Goal: Task Accomplishment & Management: Use online tool/utility

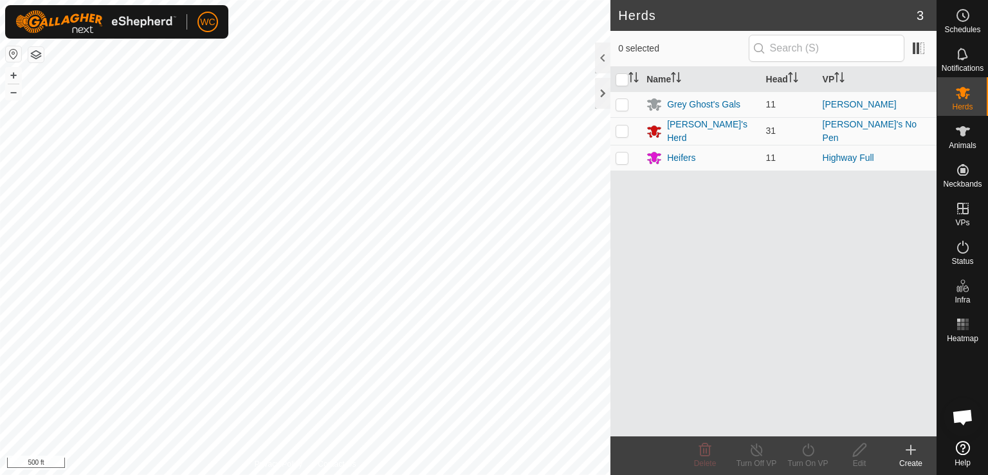
click at [257, 474] on html "WC Schedules Notifications Herds Animals Neckbands VPs Status Infra Heatmap Hel…" at bounding box center [494, 237] width 988 height 475
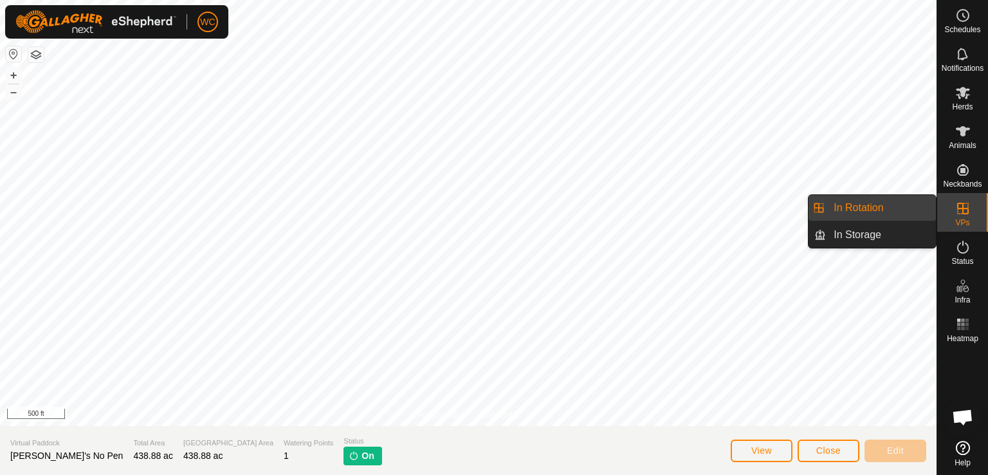
click at [847, 214] on link "In Rotation" at bounding box center [881, 208] width 110 height 26
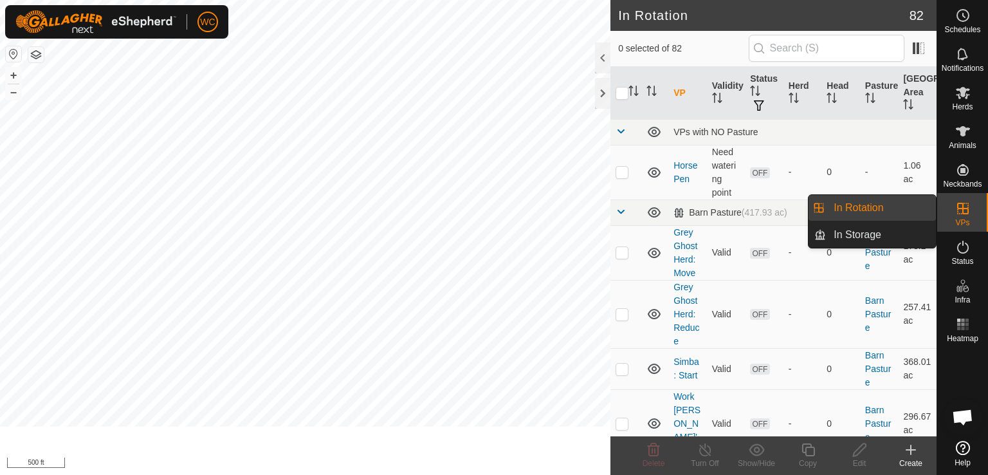
click at [622, 196] on td at bounding box center [625, 172] width 31 height 55
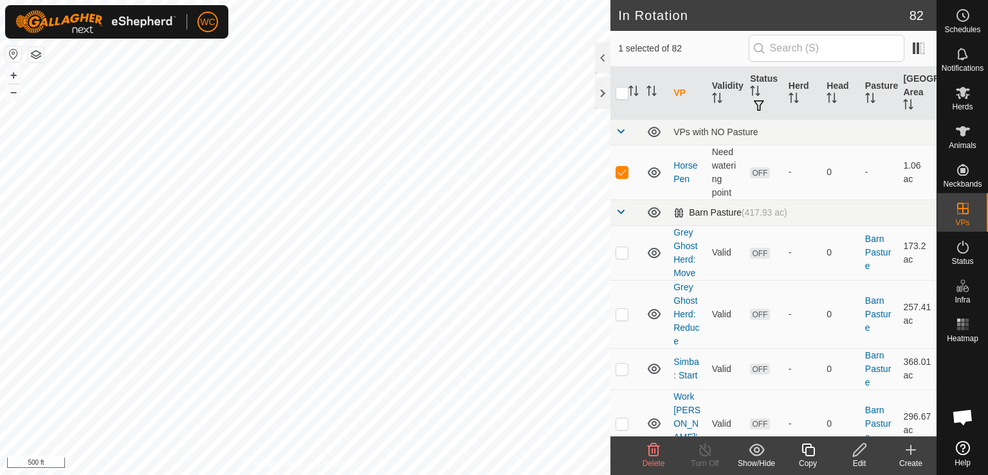
checkbox input "false"
checkbox input "true"
checkbox input "false"
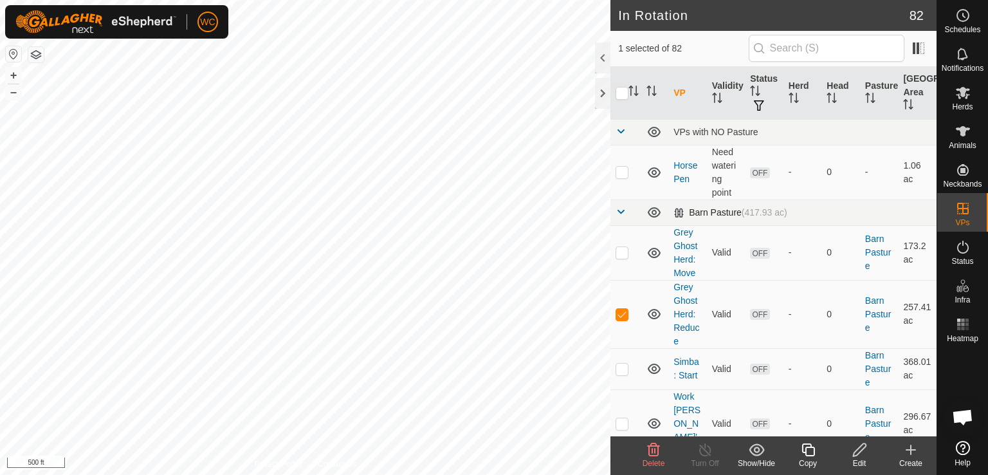
checkbox input "false"
checkbox input "true"
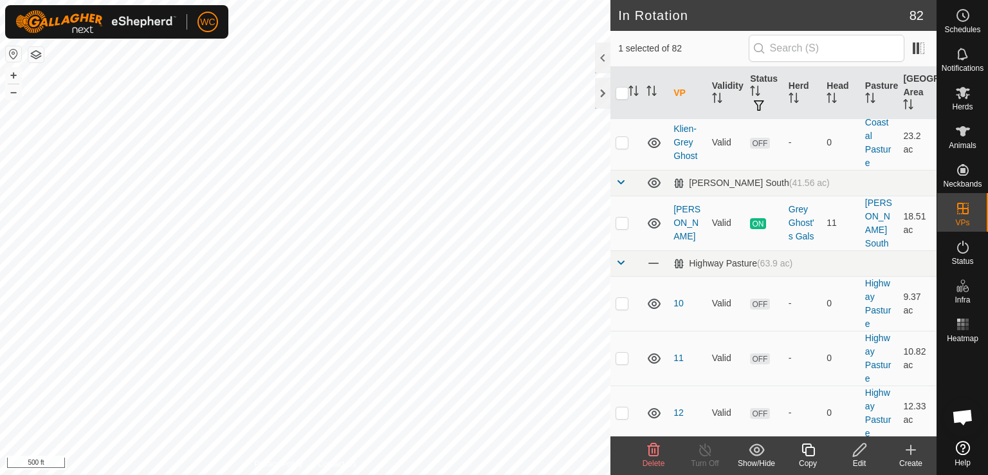
scroll to position [1621, 0]
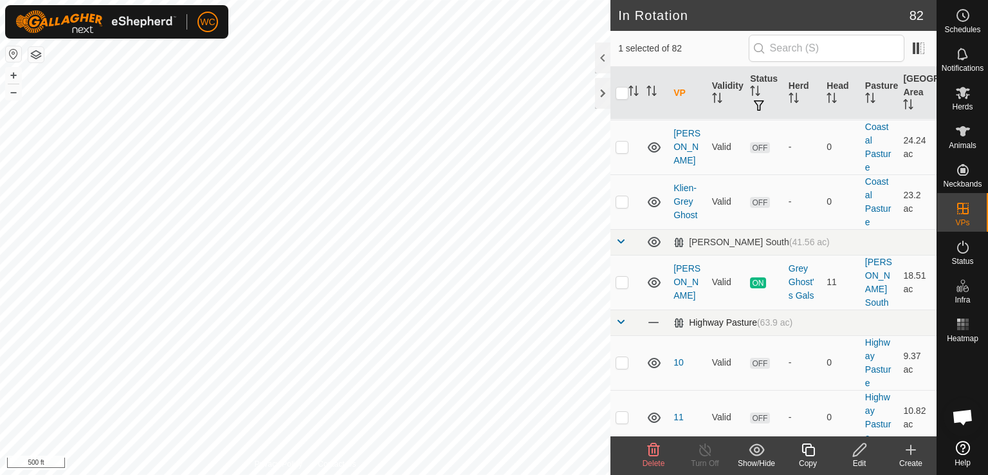
click at [619, 316] on span at bounding box center [621, 321] width 10 height 10
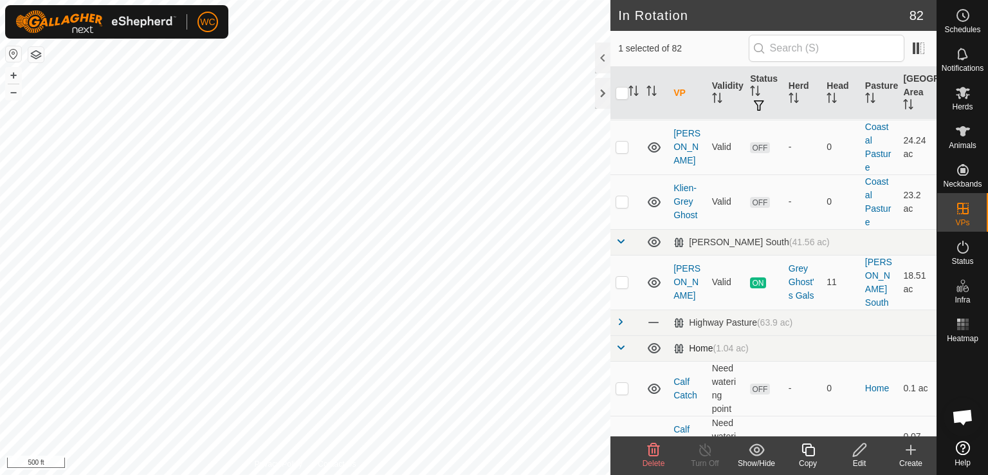
click at [619, 342] on span at bounding box center [621, 347] width 10 height 10
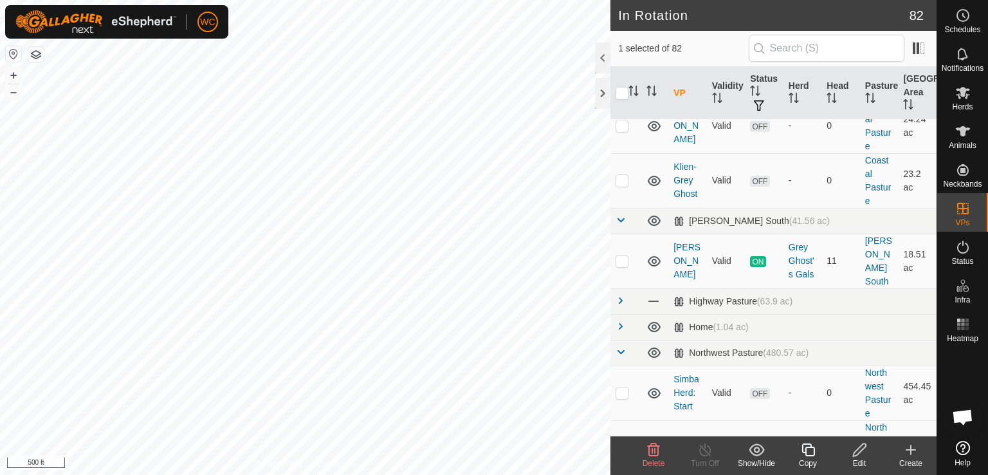
scroll to position [1670, 0]
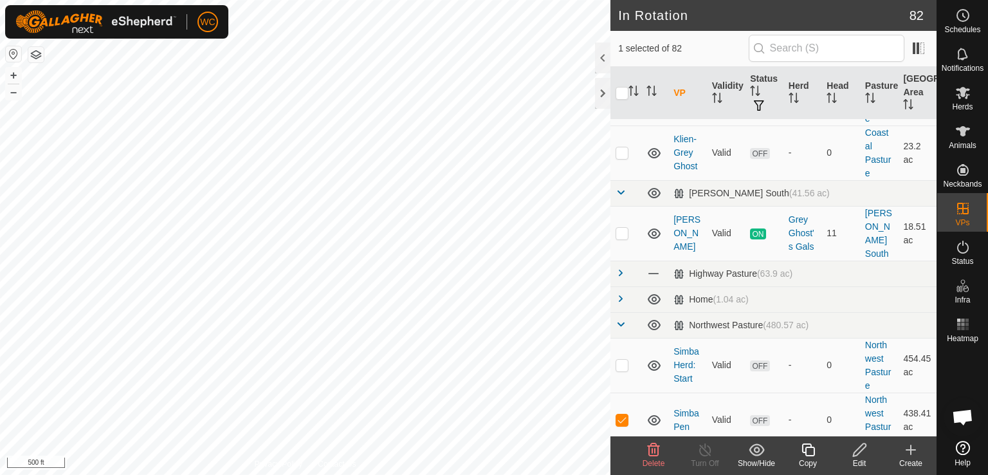
click at [862, 449] on icon at bounding box center [859, 449] width 13 height 13
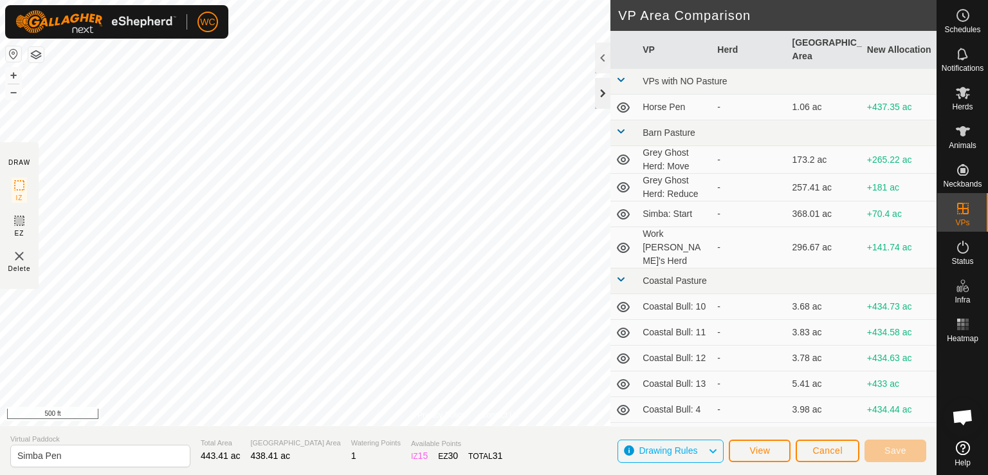
click at [600, 87] on div at bounding box center [602, 93] width 15 height 31
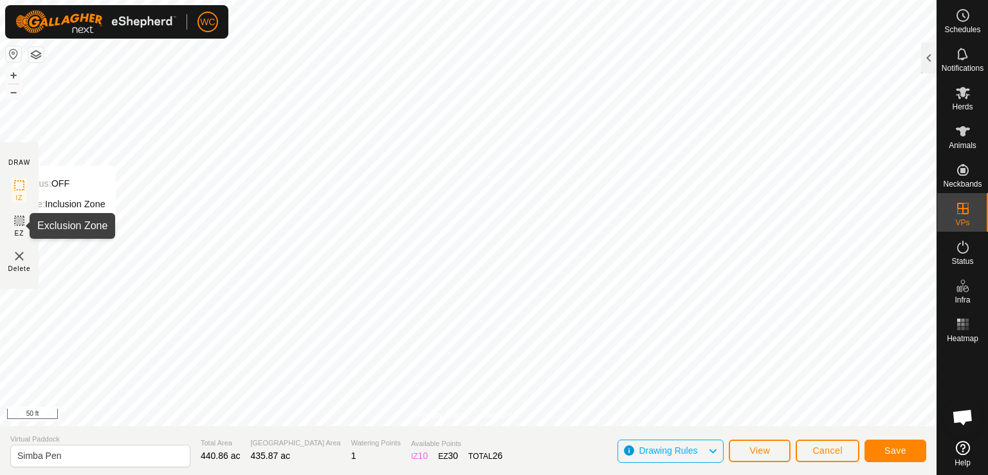
click at [16, 217] on icon at bounding box center [19, 221] width 8 height 8
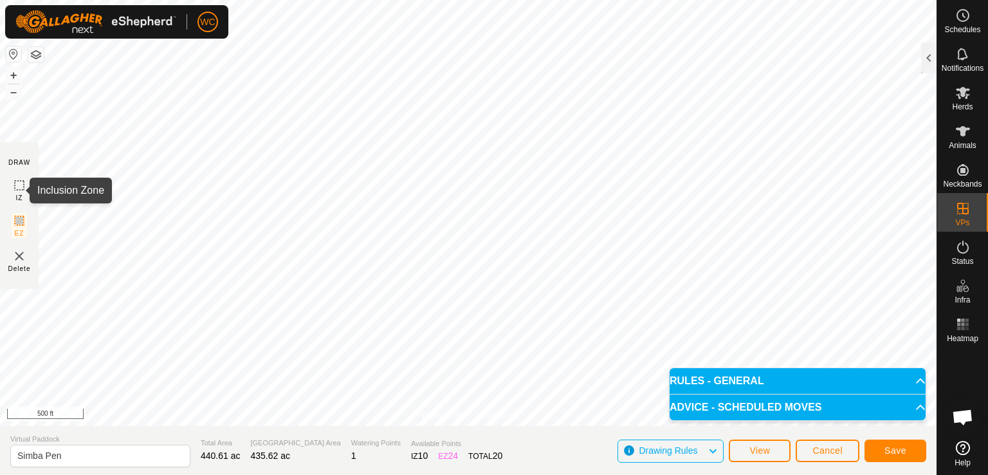
click at [14, 183] on rect at bounding box center [19, 185] width 10 height 10
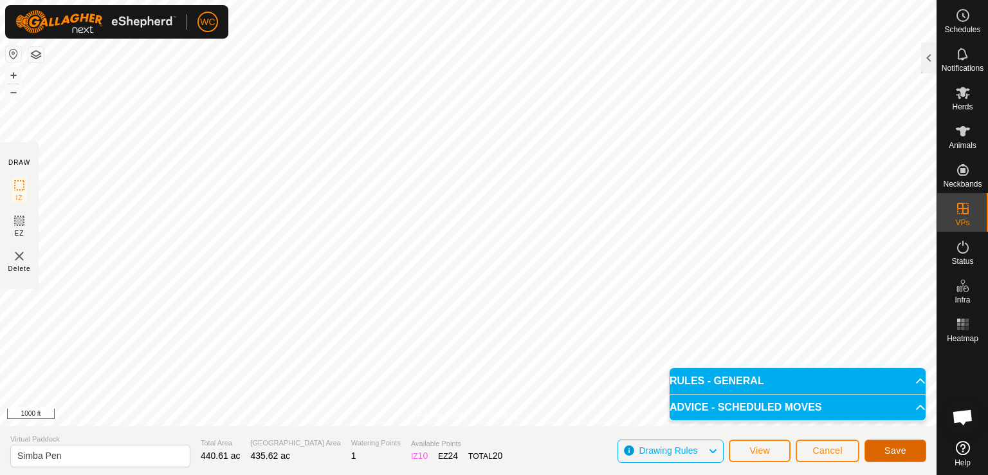
click at [902, 453] on span "Save" at bounding box center [895, 450] width 22 height 10
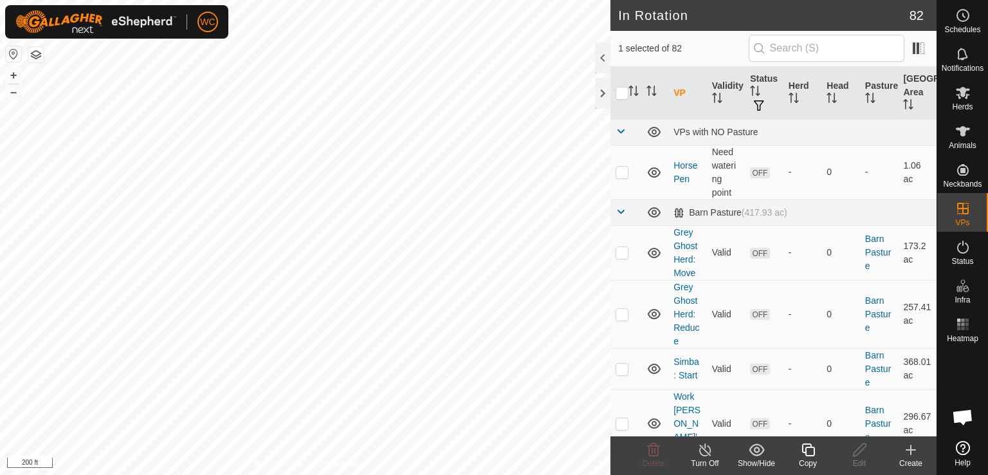
checkbox input "false"
checkbox input "true"
checkbox input "false"
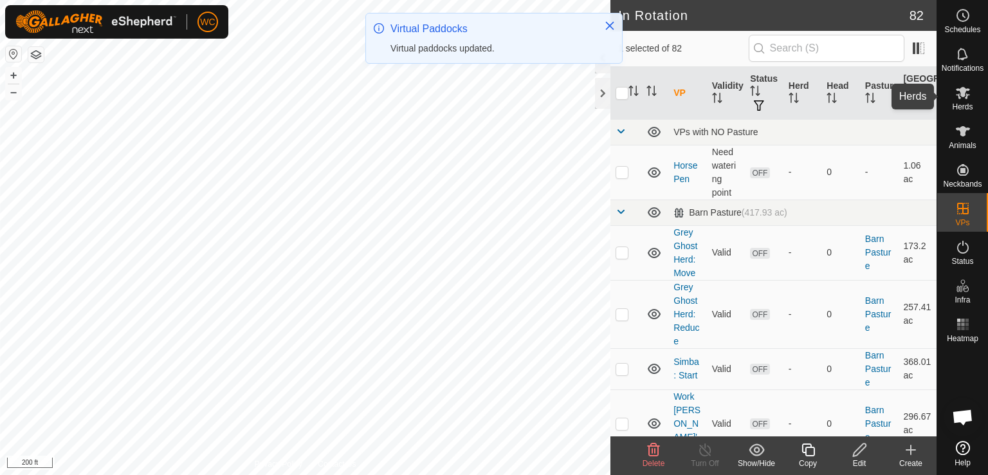
click at [970, 96] on icon at bounding box center [962, 92] width 15 height 15
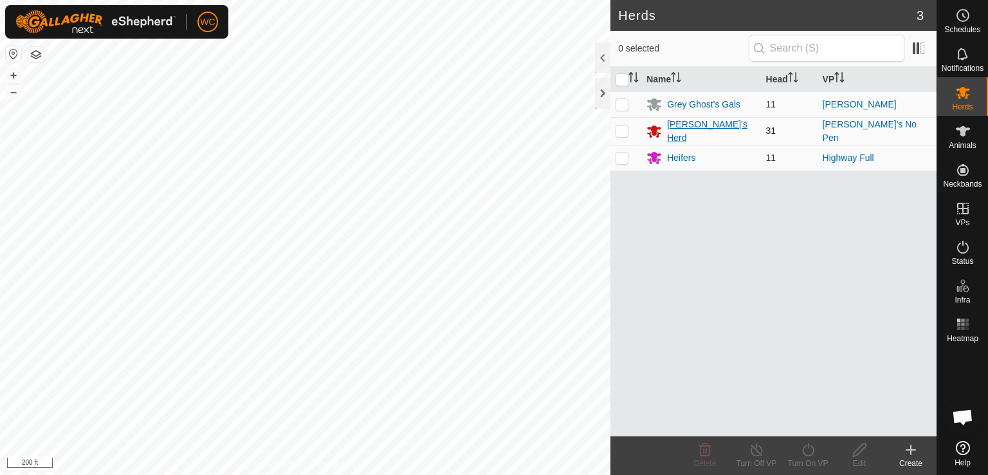
click at [701, 125] on div "[PERSON_NAME]'s Herd" at bounding box center [711, 131] width 88 height 27
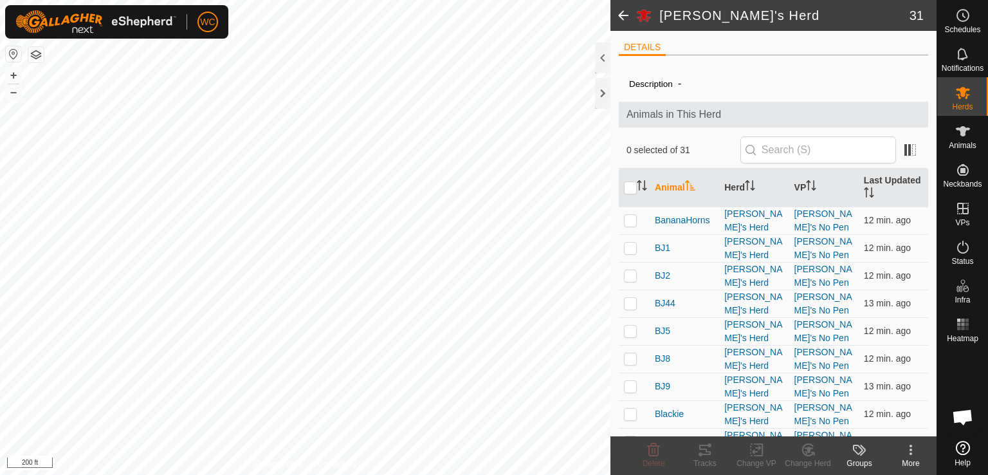
click at [618, 19] on span at bounding box center [623, 15] width 26 height 31
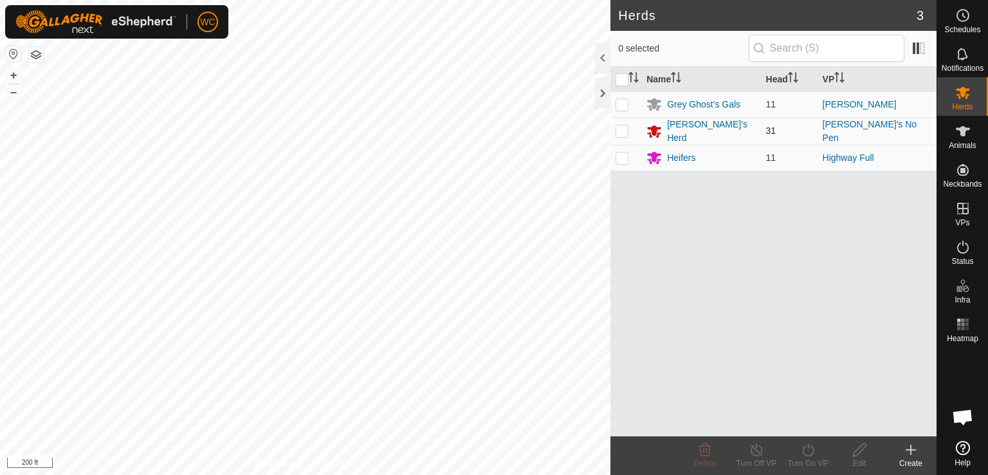
click at [623, 130] on p-checkbox at bounding box center [622, 130] width 13 height 10
checkbox input "true"
click at [805, 449] on icon at bounding box center [808, 449] width 16 height 15
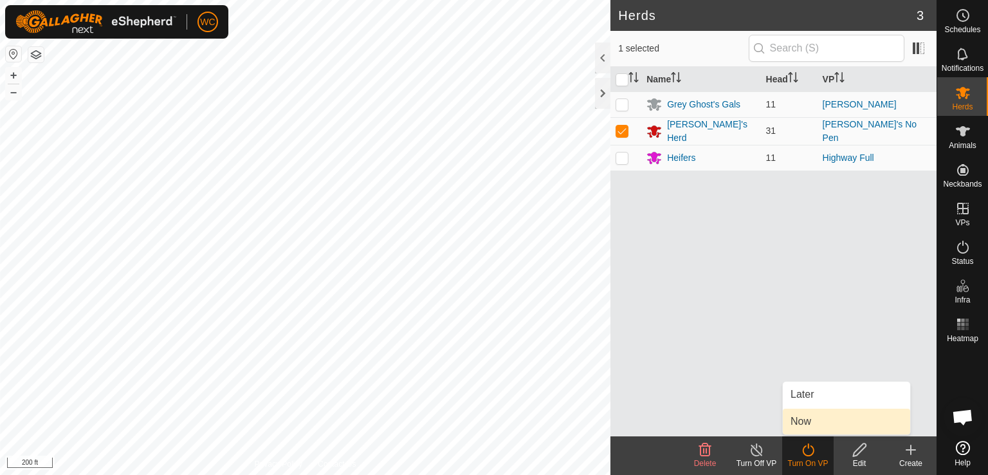
click at [816, 422] on link "Now" at bounding box center [846, 421] width 127 height 26
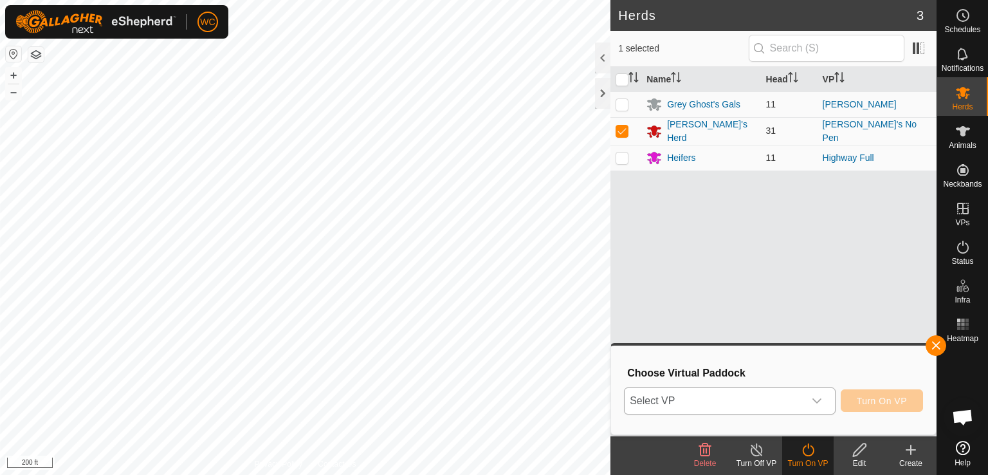
click at [798, 393] on span "Select VP" at bounding box center [714, 401] width 179 height 26
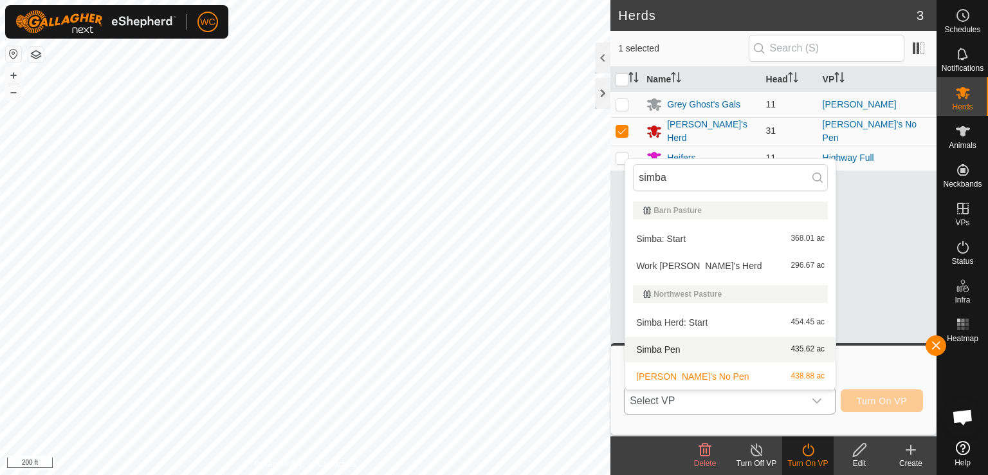
type input "simba"
click at [671, 348] on li "Simba Pen 435.62 ac" at bounding box center [730, 349] width 210 height 26
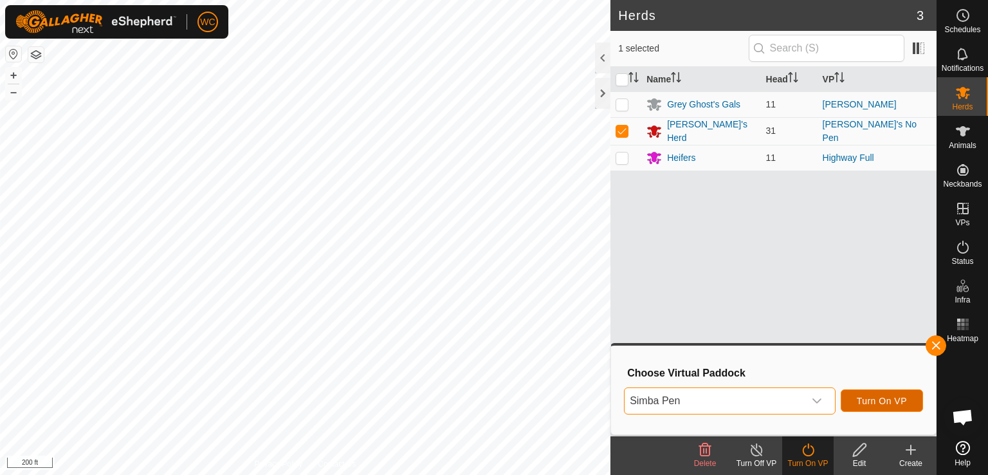
click at [863, 403] on span "Turn On VP" at bounding box center [882, 401] width 50 height 10
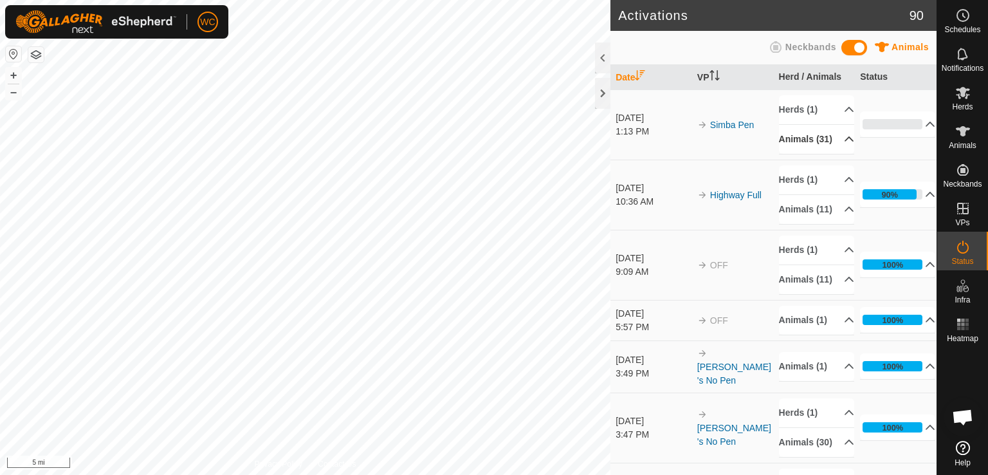
click at [831, 145] on p-accordion-header "Animals (31)" at bounding box center [816, 139] width 75 height 29
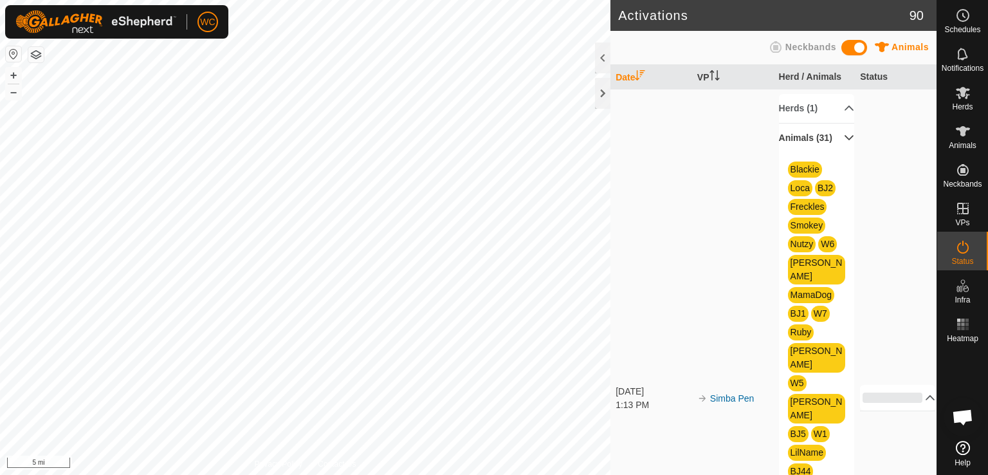
scroll to position [0, 0]
click at [836, 148] on p-accordion-header "Animals (31)" at bounding box center [816, 139] width 75 height 29
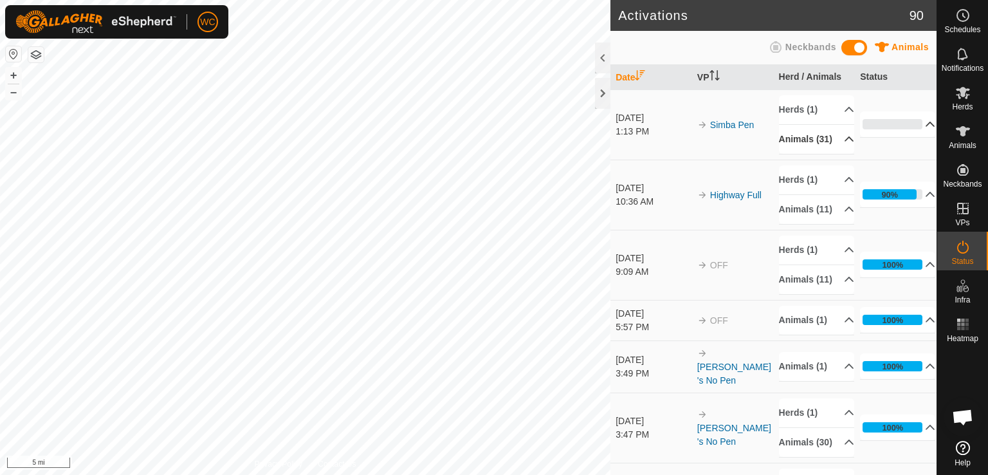
click at [908, 128] on p-accordion-header "0%" at bounding box center [897, 124] width 75 height 26
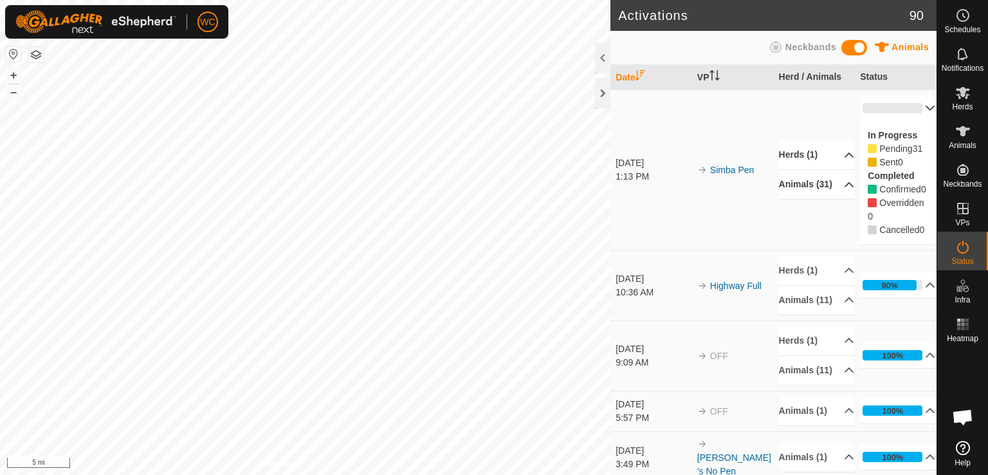
click at [834, 157] on p-accordion-header "Herds (1)" at bounding box center [816, 154] width 75 height 29
click at [834, 138] on p-accordion-header "Herds (1)" at bounding box center [816, 130] width 75 height 29
click at [919, 106] on p-accordion-header "0%" at bounding box center [897, 108] width 75 height 26
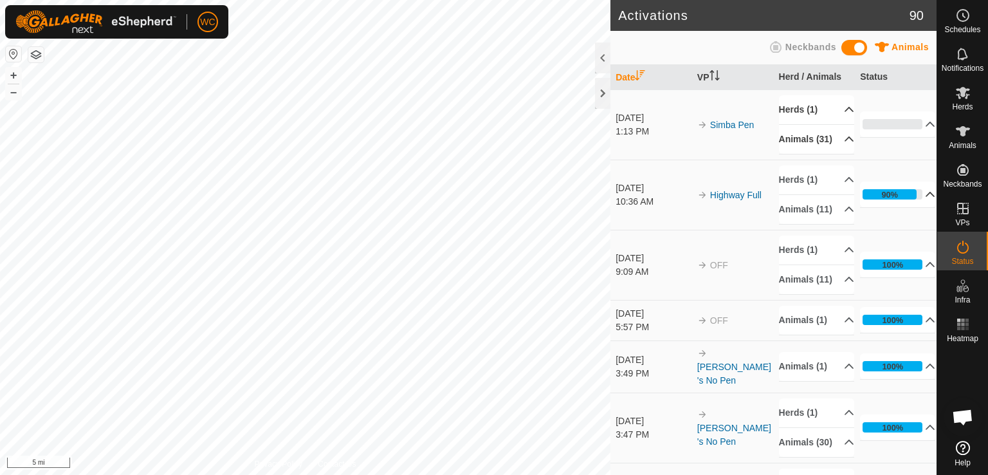
click at [895, 207] on p-accordion-header "90%" at bounding box center [897, 194] width 75 height 26
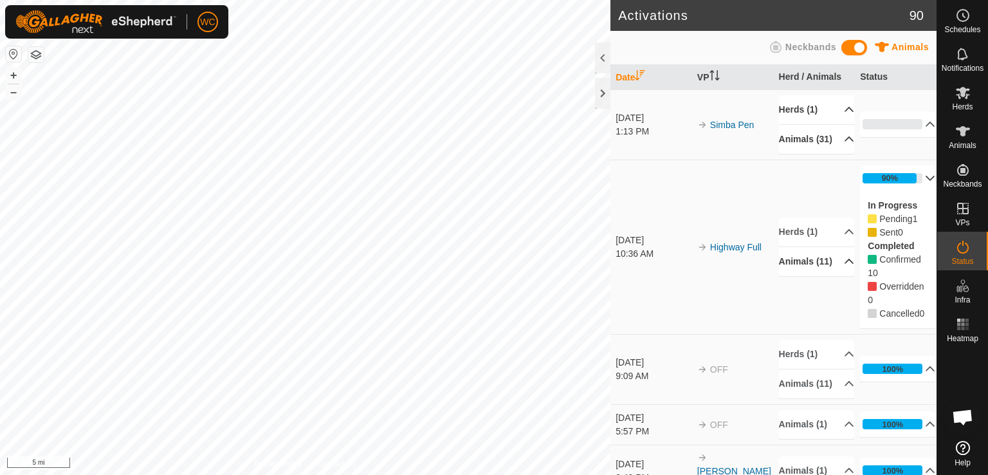
click at [836, 276] on p-accordion-header "Animals (11)" at bounding box center [816, 261] width 75 height 29
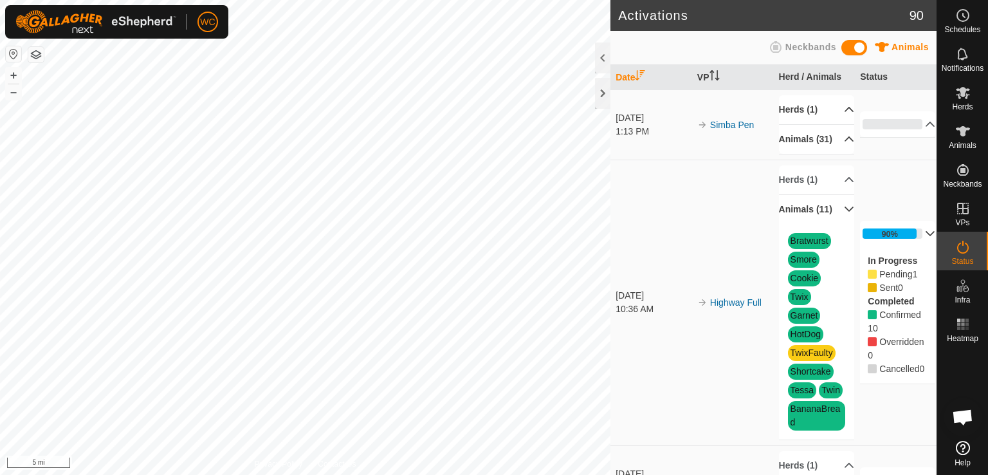
click at [831, 224] on p-accordion-header "Animals (11)" at bounding box center [816, 209] width 75 height 29
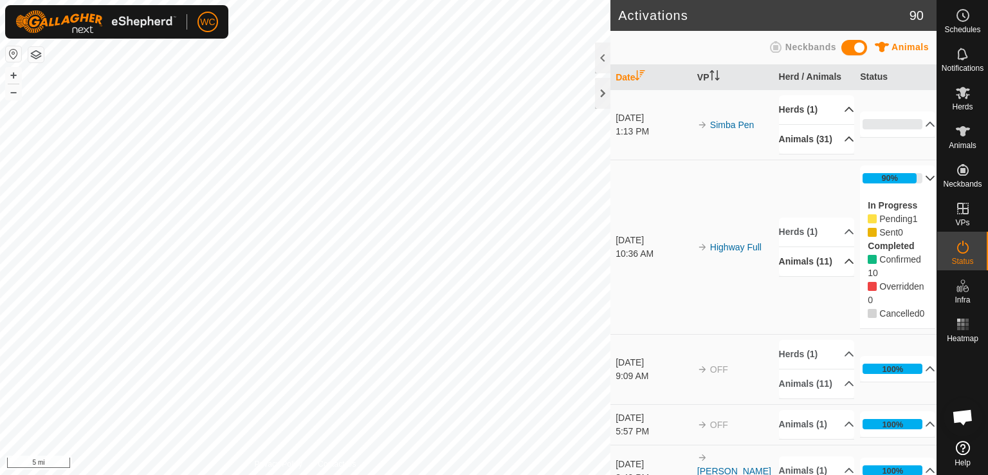
click at [965, 417] on span "Open chat" at bounding box center [962, 418] width 21 height 18
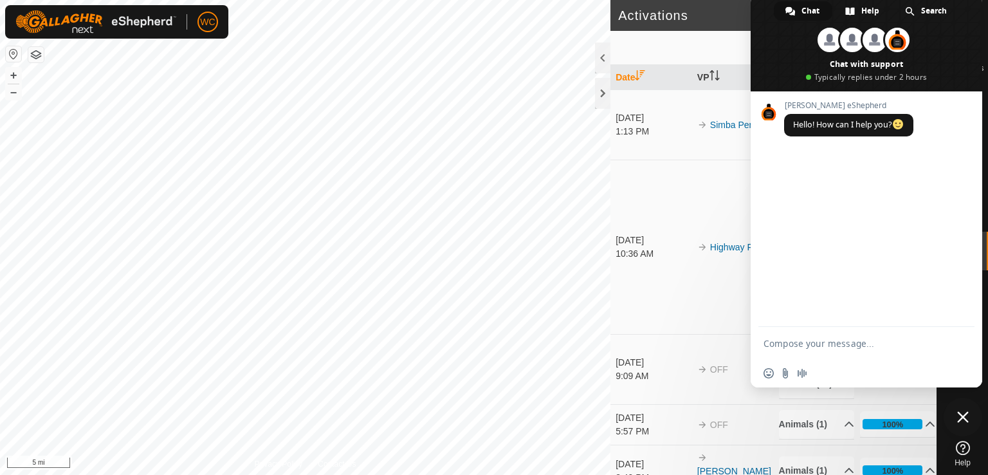
click at [958, 412] on span "Close chat" at bounding box center [963, 417] width 12 height 12
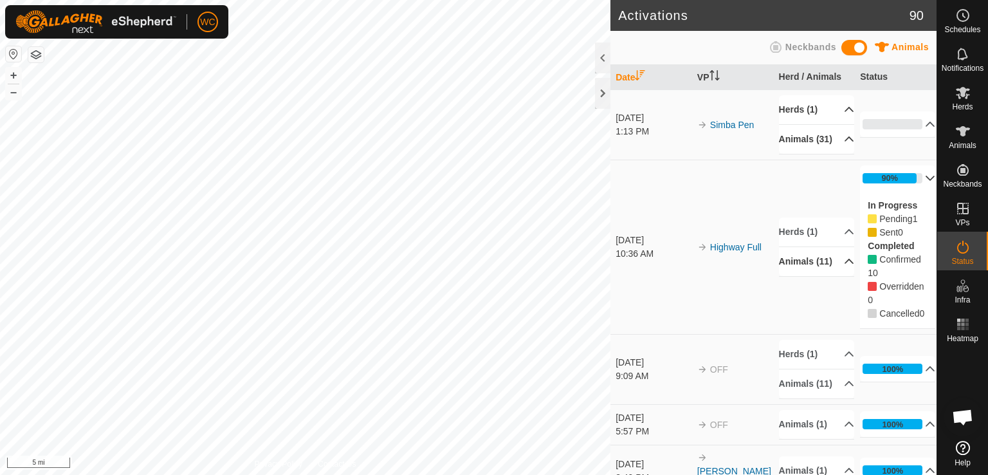
click at [57, 19] on img at bounding box center [95, 21] width 161 height 23
click at [117, 21] on img at bounding box center [95, 21] width 161 height 23
click at [962, 327] on rect at bounding box center [962, 328] width 3 height 3
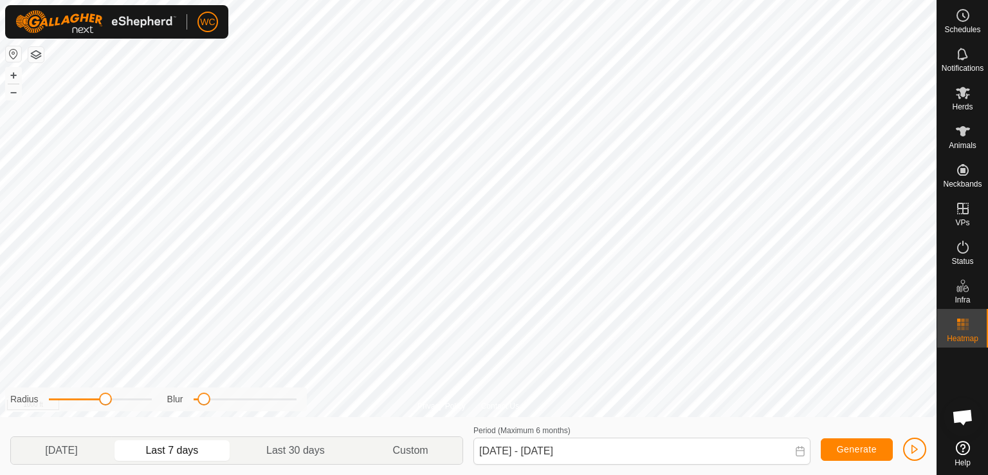
click at [179, 444] on p-togglebutton "Last 7 days" at bounding box center [172, 450] width 121 height 27
click at [81, 457] on p-togglebutton "[DATE]" at bounding box center [61, 450] width 101 height 27
click at [282, 446] on p-togglebutton "Last 30 days" at bounding box center [296, 450] width 126 height 27
drag, startPoint x: 107, startPoint y: 402, endPoint x: 77, endPoint y: 402, distance: 29.6
click at [77, 402] on span at bounding box center [78, 398] width 13 height 13
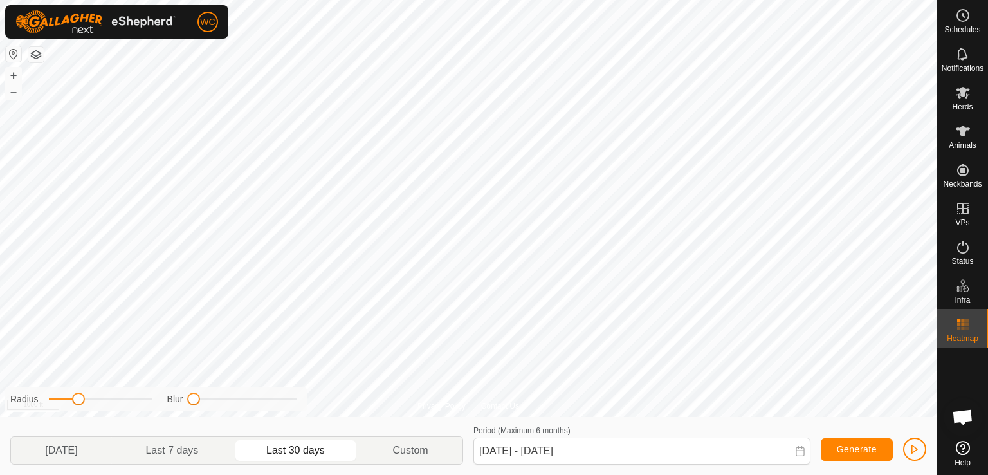
drag, startPoint x: 200, startPoint y: 399, endPoint x: 57, endPoint y: 392, distance: 143.0
click at [57, 392] on div "Radius Blur" at bounding box center [156, 399] width 302 height 24
click at [221, 414] on div "Privacy Policy Contact Us MamaDog 1143207202 [PERSON_NAME]'s Herd [PERSON_NAME]…" at bounding box center [468, 237] width 937 height 475
click at [219, 399] on span at bounding box center [220, 398] width 13 height 13
drag, startPoint x: 80, startPoint y: 397, endPoint x: 100, endPoint y: 417, distance: 28.2
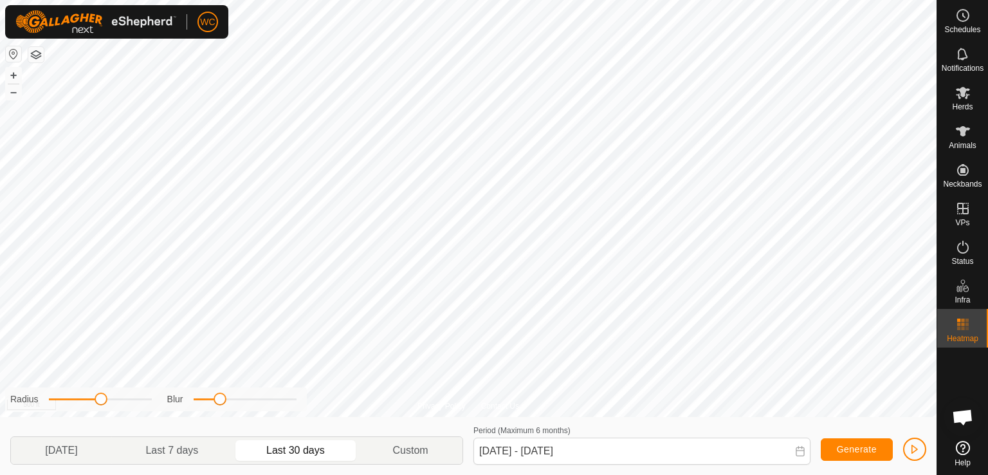
click at [100, 417] on div "Radius Blur [DATE] Last 7 days Last 30 days Custom Period (Maximum 6 months) [D…" at bounding box center [468, 446] width 937 height 58
drag, startPoint x: 103, startPoint y: 403, endPoint x: 66, endPoint y: 401, distance: 36.7
click at [66, 401] on span at bounding box center [66, 398] width 13 height 13
click at [194, 450] on p-togglebutton "Last 7 days" at bounding box center [172, 450] width 121 height 27
type input "[DATE] - [DATE]"
